Goal: Information Seeking & Learning: Find specific page/section

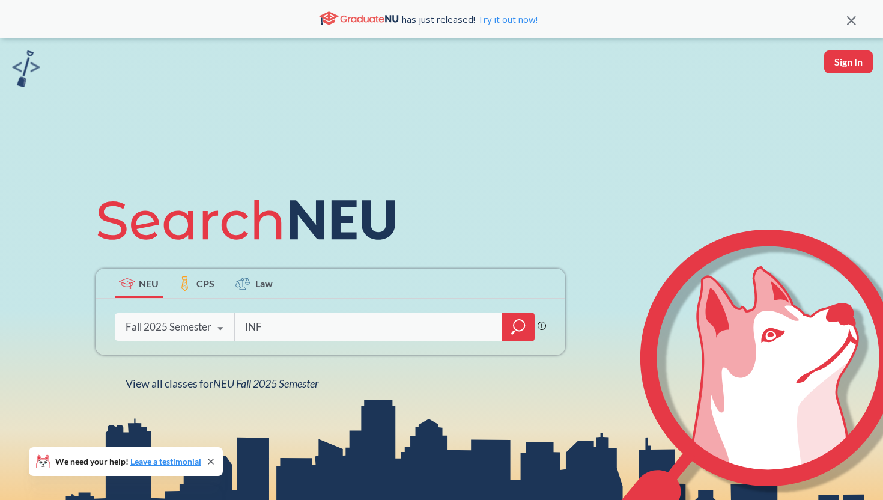
type input "INFO"
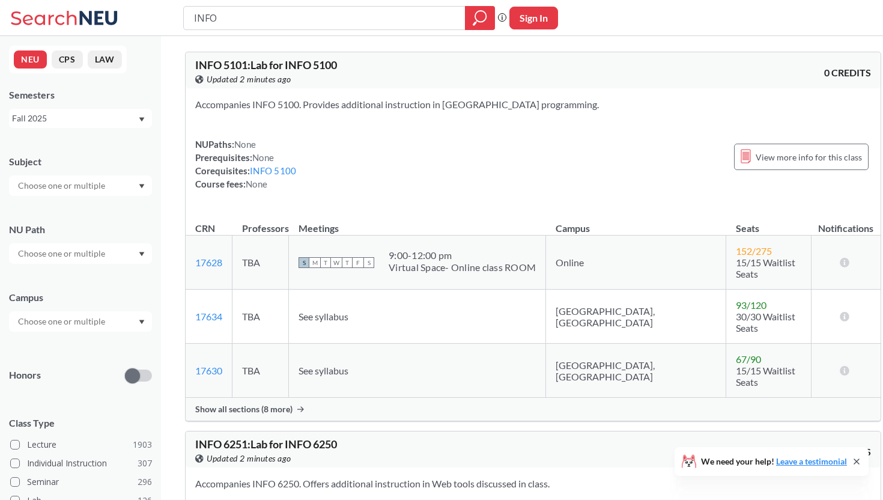
click at [111, 254] on div at bounding box center [80, 253] width 143 height 20
click at [111, 185] on div at bounding box center [80, 185] width 143 height 20
click at [90, 144] on div "Subject" at bounding box center [80, 169] width 143 height 53
click at [91, 332] on div "Subject NU Path Campus Honors Class Type Lecture 1903 Individual Instruction 30…" at bounding box center [80, 415] width 143 height 545
click at [91, 324] on input "text" at bounding box center [62, 321] width 101 height 14
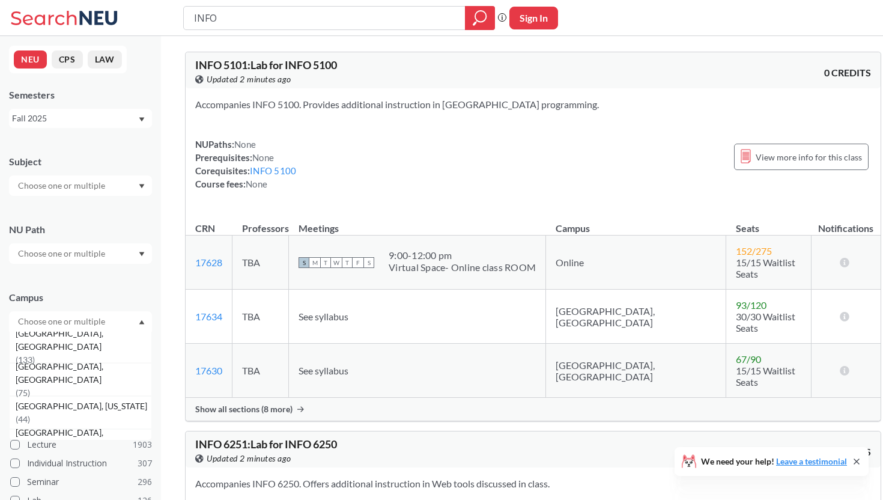
scroll to position [99, 0]
click at [35, 356] on span "( 133 )" at bounding box center [25, 361] width 19 height 10
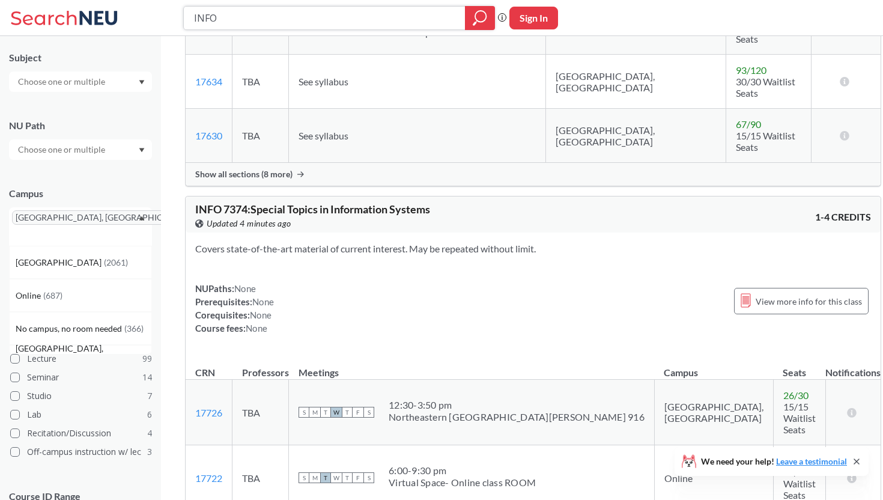
scroll to position [294, 0]
